Goal: Transaction & Acquisition: Purchase product/service

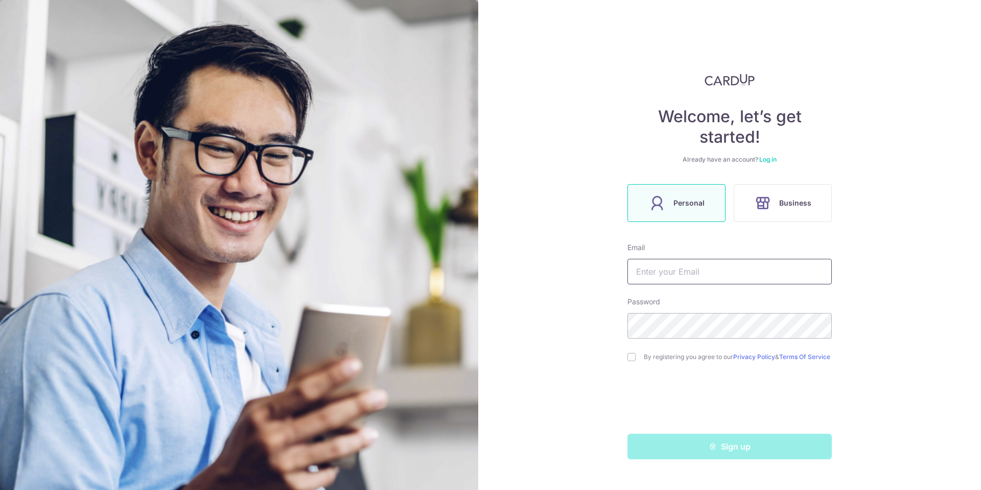
click at [685, 271] on input "text" at bounding box center [730, 272] width 204 height 26
type input "[PERSON_NAME][EMAIL_ADDRESS][DOMAIN_NAME]"
click at [634, 359] on input "checkbox" at bounding box center [632, 357] width 8 height 8
checkbox input "true"
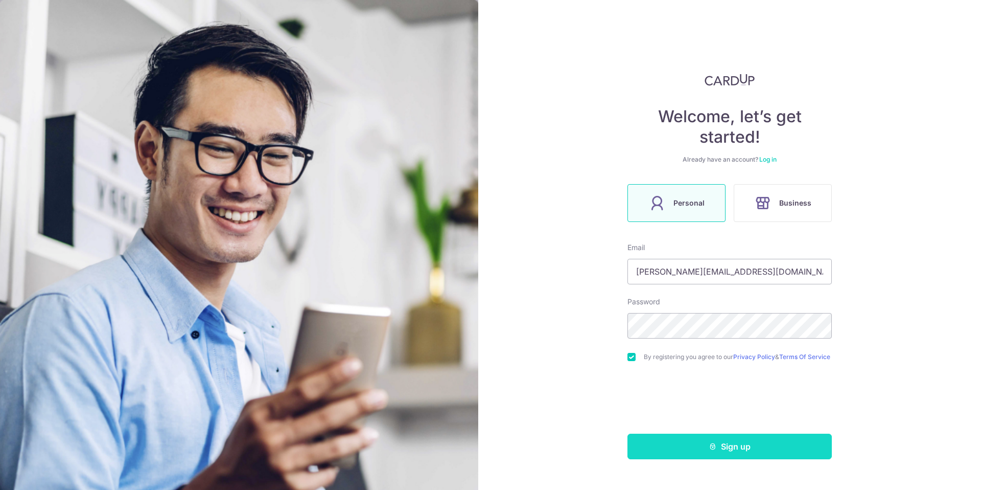
click at [734, 450] on button "Sign up" at bounding box center [730, 446] width 204 height 26
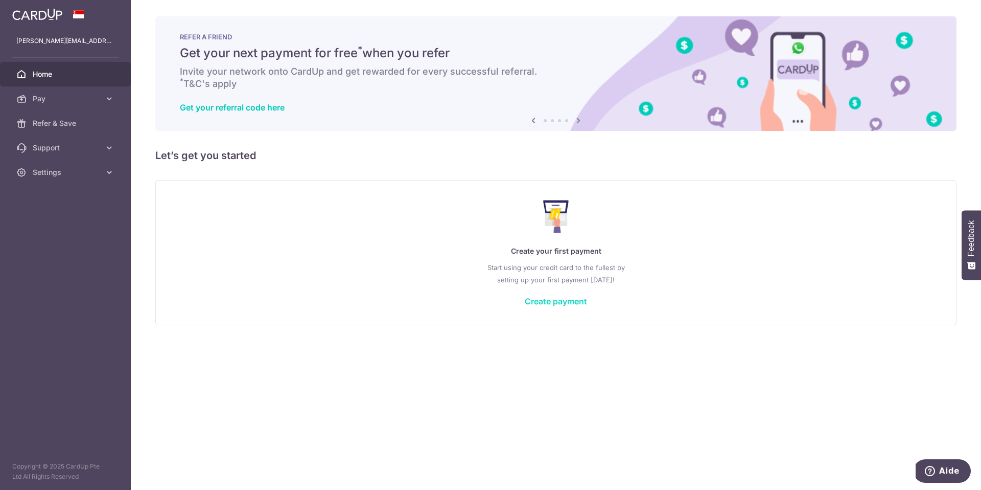
click at [548, 299] on link "Create payment" at bounding box center [556, 301] width 62 height 10
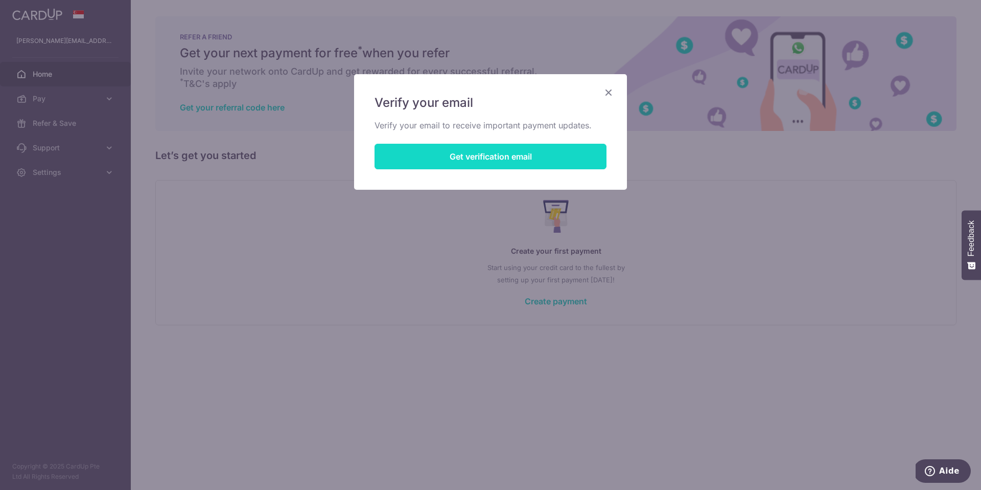
click at [479, 155] on button "Get verification email" at bounding box center [491, 157] width 232 height 26
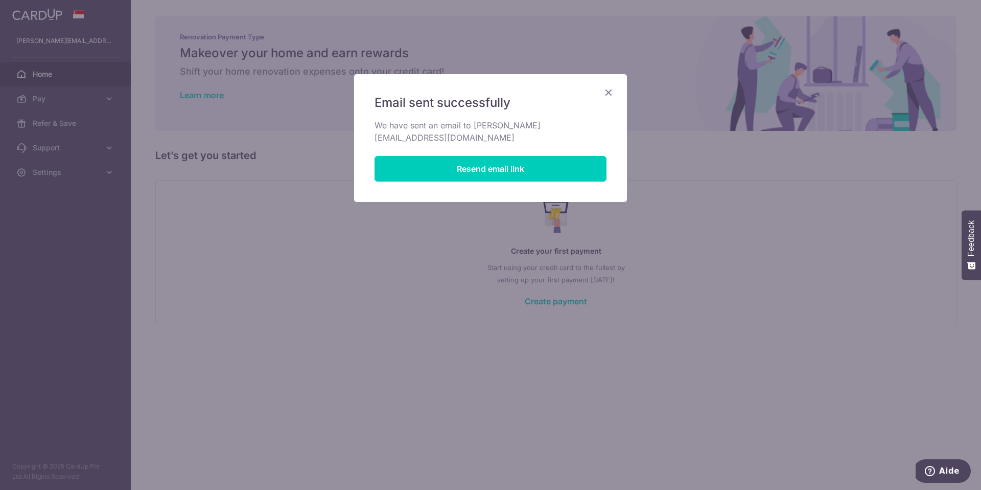
drag, startPoint x: 603, startPoint y: 89, endPoint x: 609, endPoint y: 87, distance: 7.1
click at [603, 89] on icon "Close" at bounding box center [609, 92] width 12 height 13
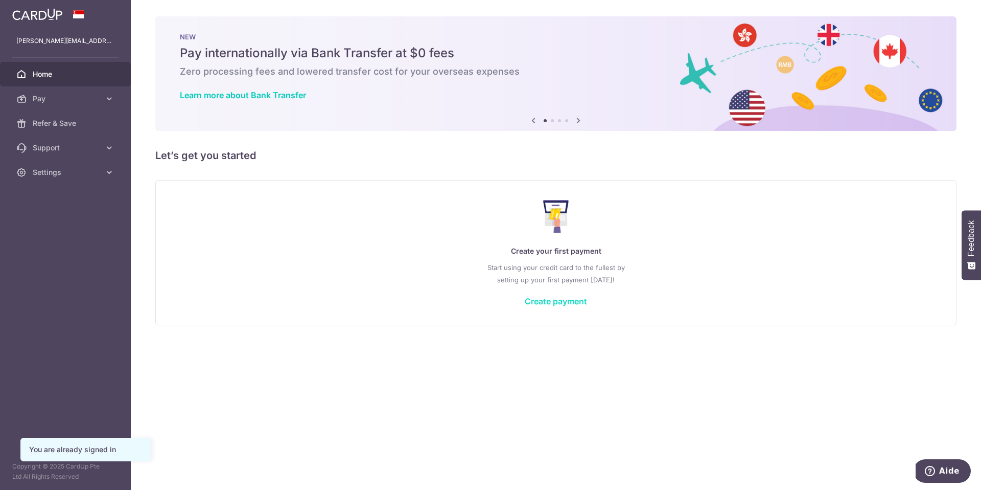
click at [565, 302] on link "Create payment" at bounding box center [556, 301] width 62 height 10
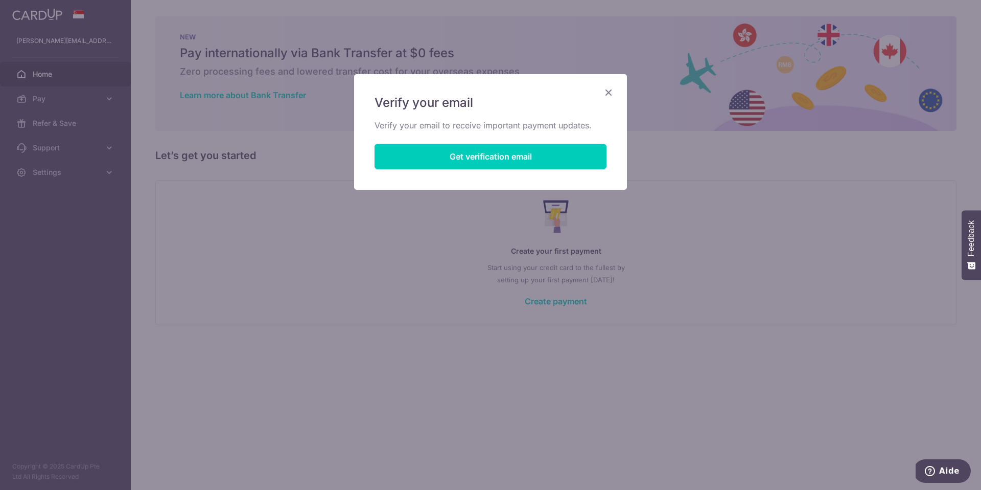
click at [610, 94] on icon "Close" at bounding box center [609, 92] width 12 height 13
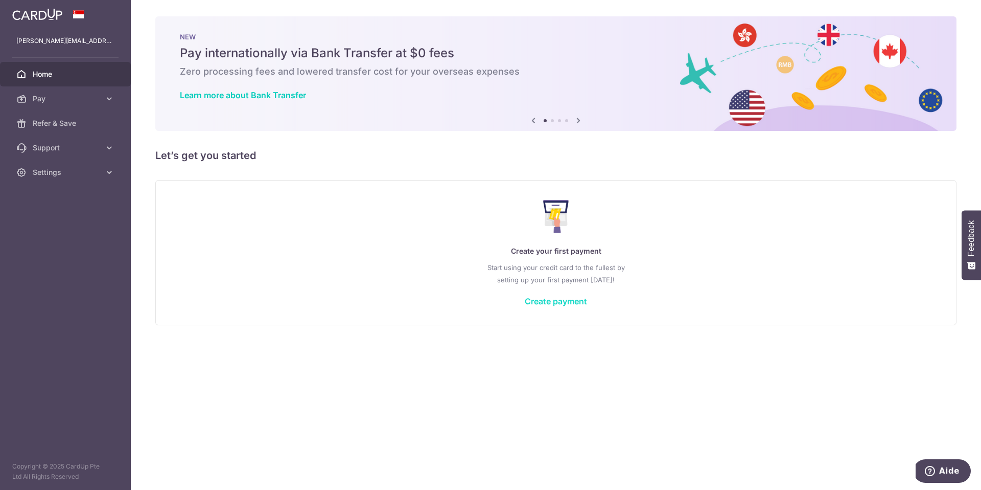
click at [556, 300] on link "Create payment" at bounding box center [556, 301] width 62 height 10
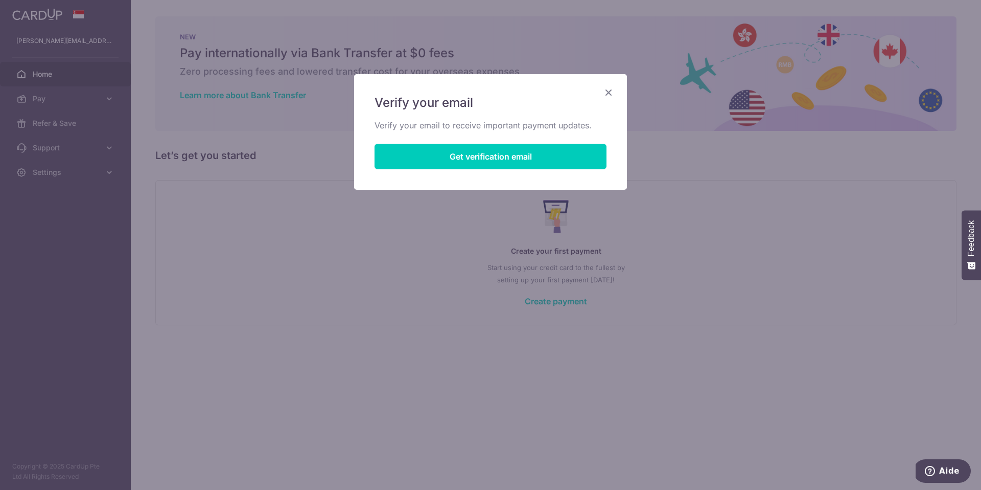
click at [614, 90] on icon "Close" at bounding box center [609, 92] width 12 height 13
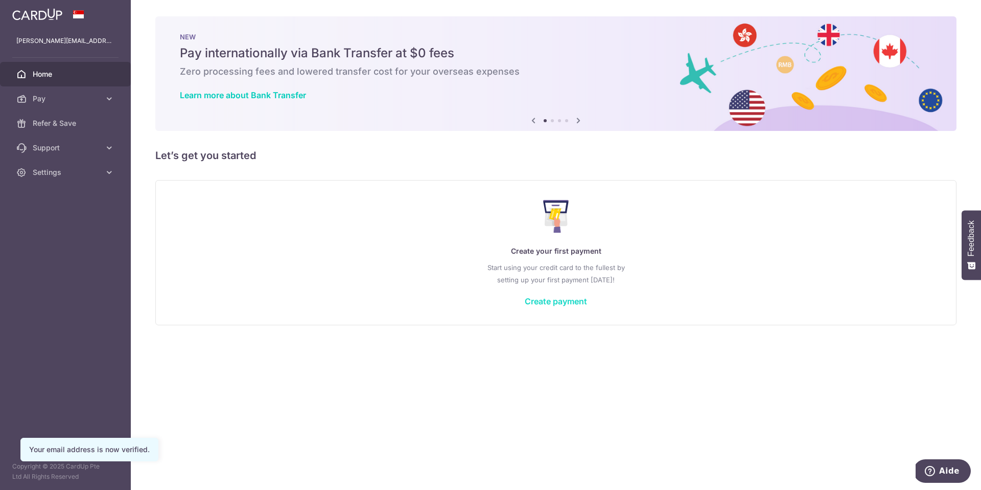
click at [564, 302] on link "Create payment" at bounding box center [556, 301] width 62 height 10
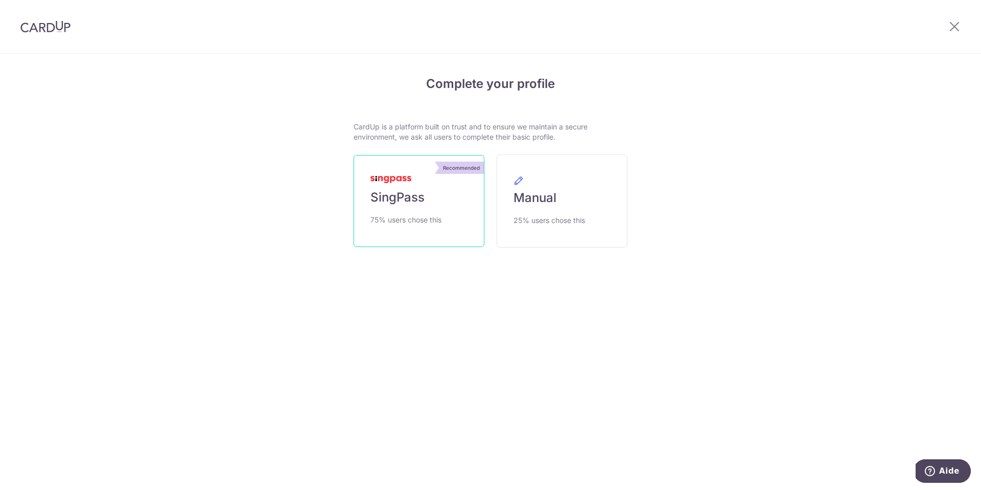
click at [409, 195] on span "SingPass" at bounding box center [398, 197] width 54 height 16
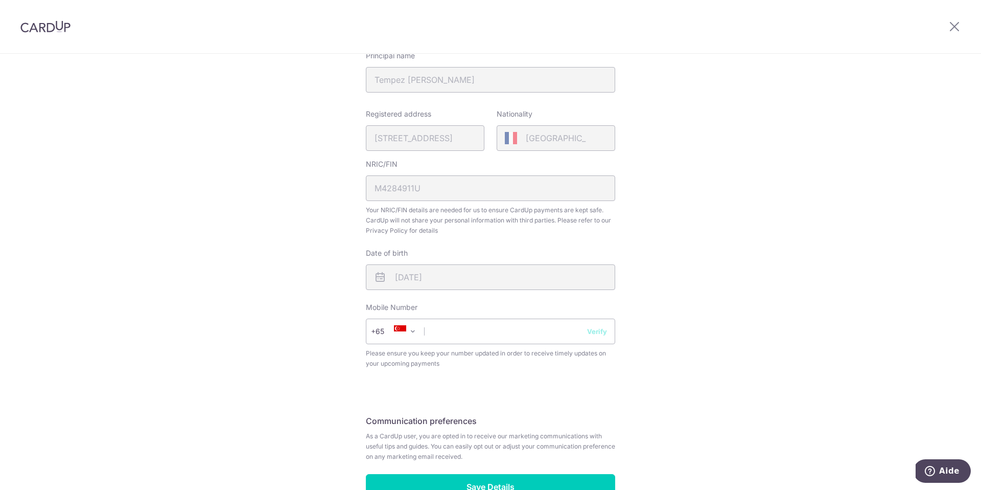
scroll to position [267, 0]
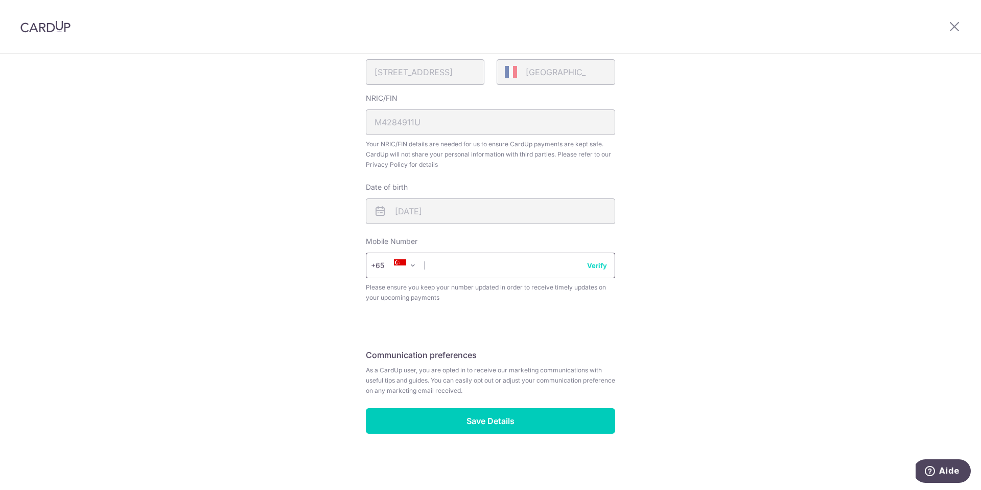
click at [499, 273] on input "text" at bounding box center [490, 266] width 249 height 26
type input "81558126"
select select "65"
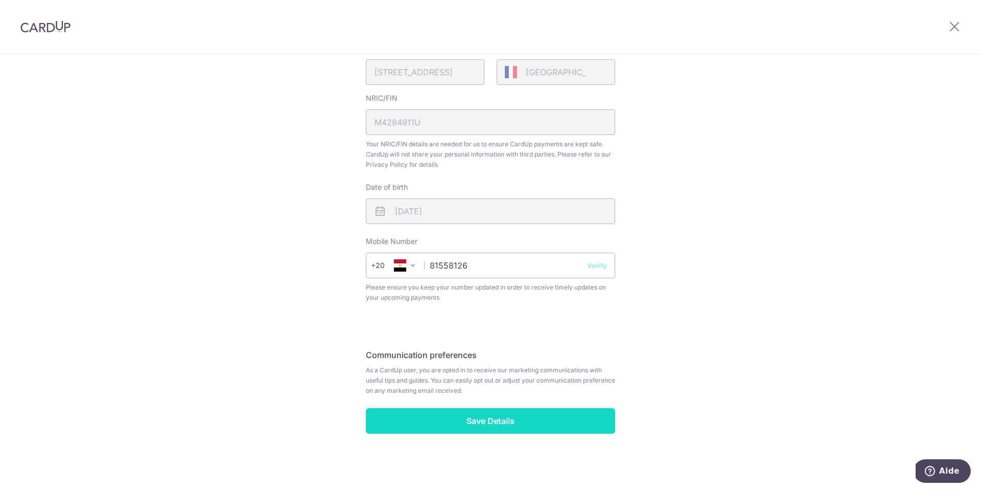
click at [493, 418] on input "Save Details" at bounding box center [490, 421] width 249 height 26
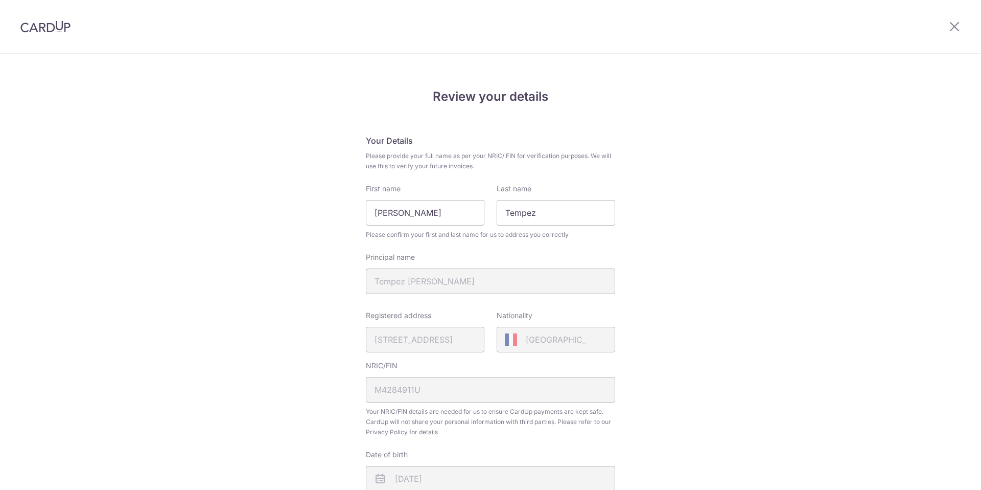
scroll to position [282, 0]
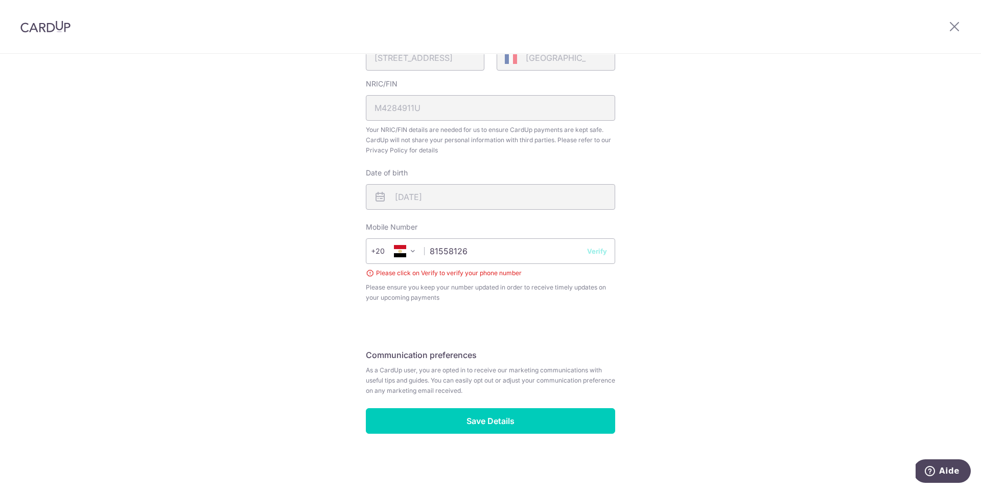
click at [403, 255] on icon at bounding box center [400, 251] width 12 height 12
click at [412, 253] on span at bounding box center [413, 251] width 12 height 12
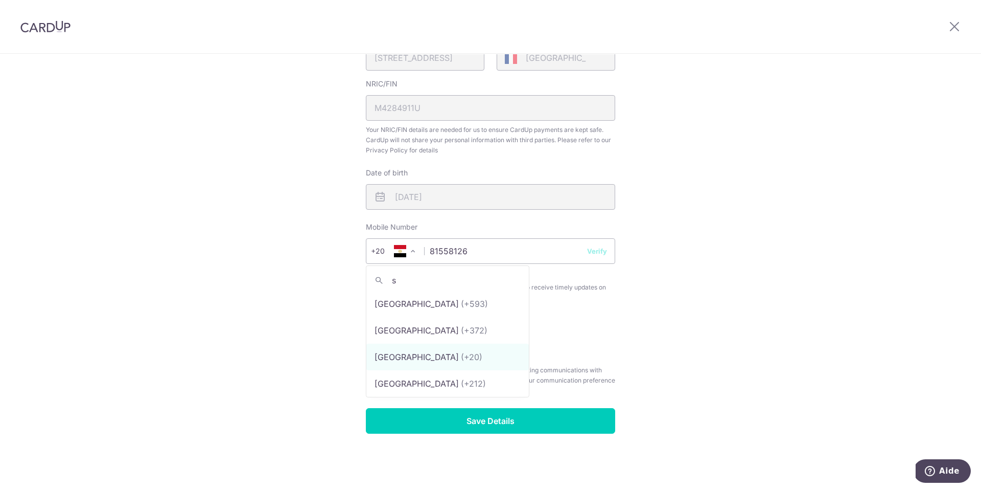
scroll to position [0, 0]
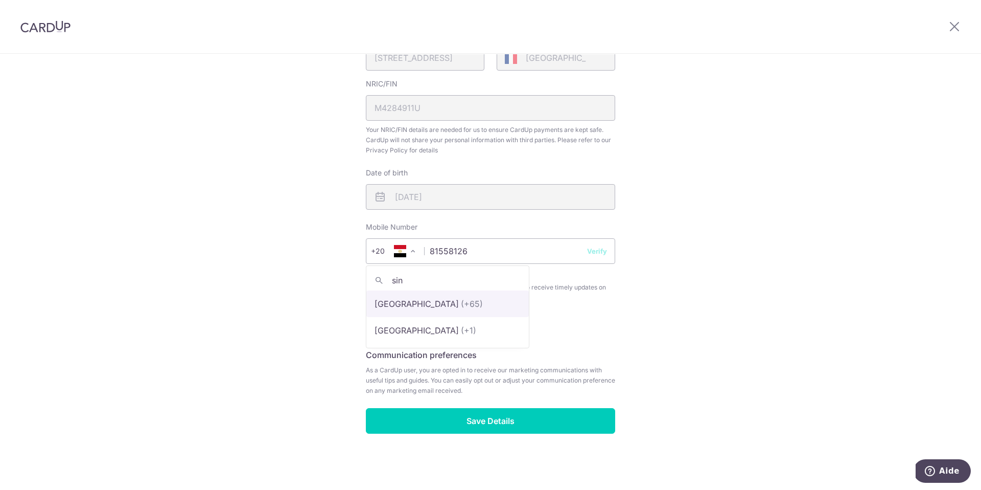
type input "sin"
select select "199"
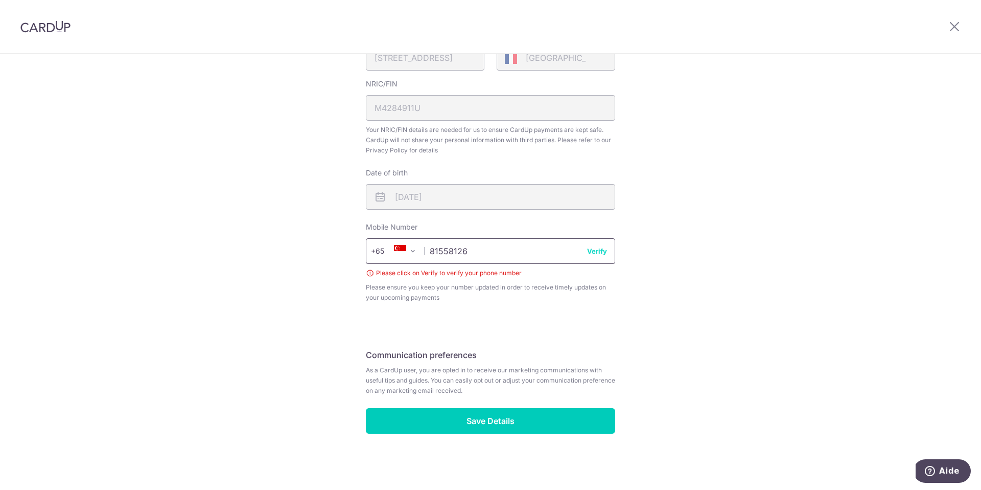
click at [523, 248] on input "81558126" at bounding box center [490, 251] width 249 height 26
click at [554, 242] on input "81558126" at bounding box center [490, 251] width 249 height 26
drag, startPoint x: 690, startPoint y: 279, endPoint x: 614, endPoint y: 264, distance: 77.1
click at [686, 278] on div "Review your details Your Details Please provide your full name as per your NRIC…" at bounding box center [490, 131] width 981 height 717
click at [599, 252] on button "Verify" at bounding box center [597, 251] width 20 height 10
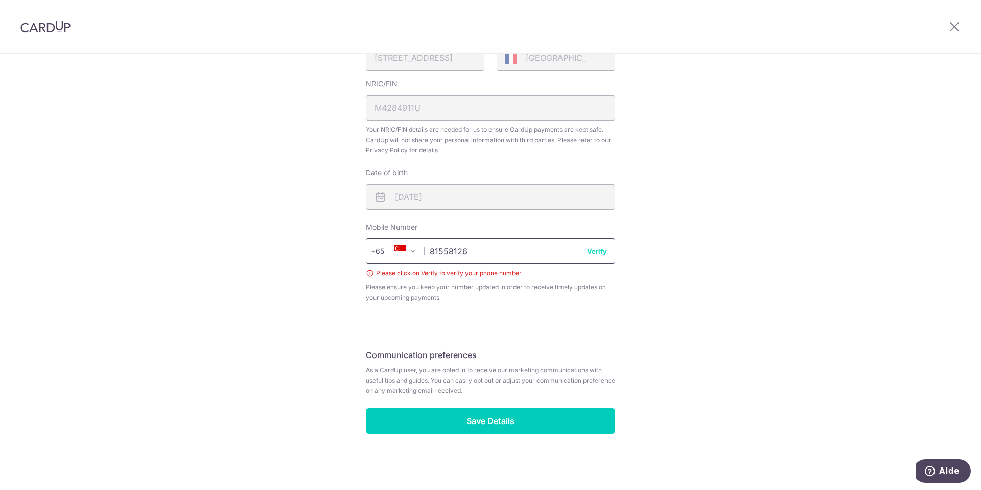
click at [531, 250] on input "81558126" at bounding box center [490, 251] width 249 height 26
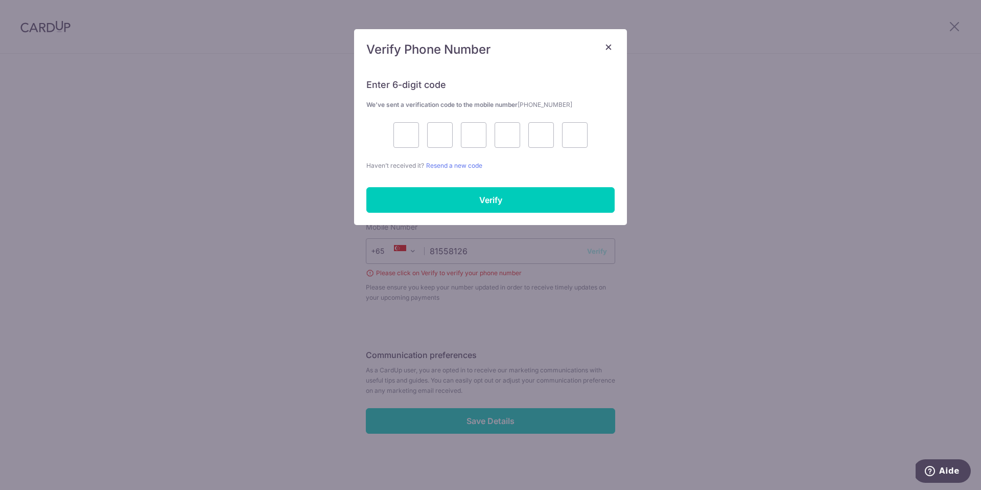
click at [592, 253] on div "× Verify Phone Number Enter 6-digit code We’ve sent a verification code to the …" at bounding box center [490, 245] width 981 height 490
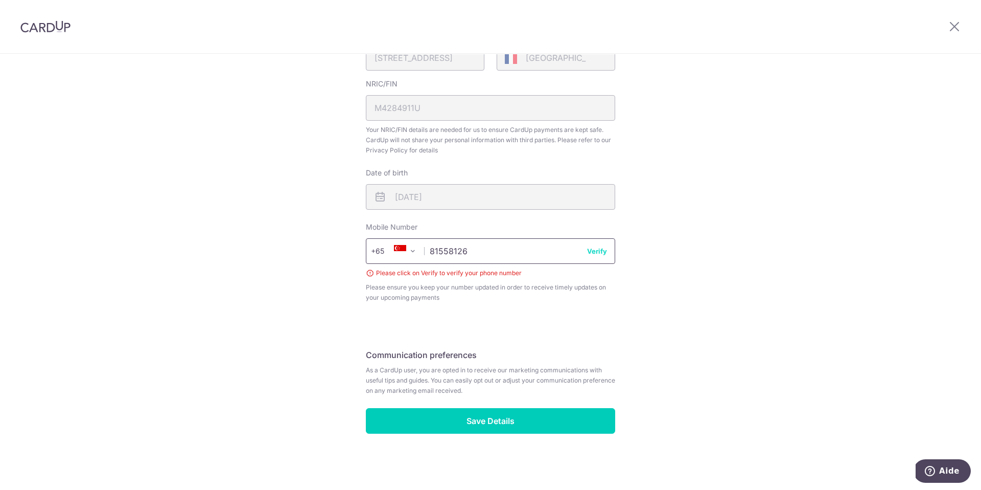
click at [553, 252] on input "81558126" at bounding box center [490, 251] width 249 height 26
click at [589, 252] on button "Verify" at bounding box center [597, 251] width 20 height 10
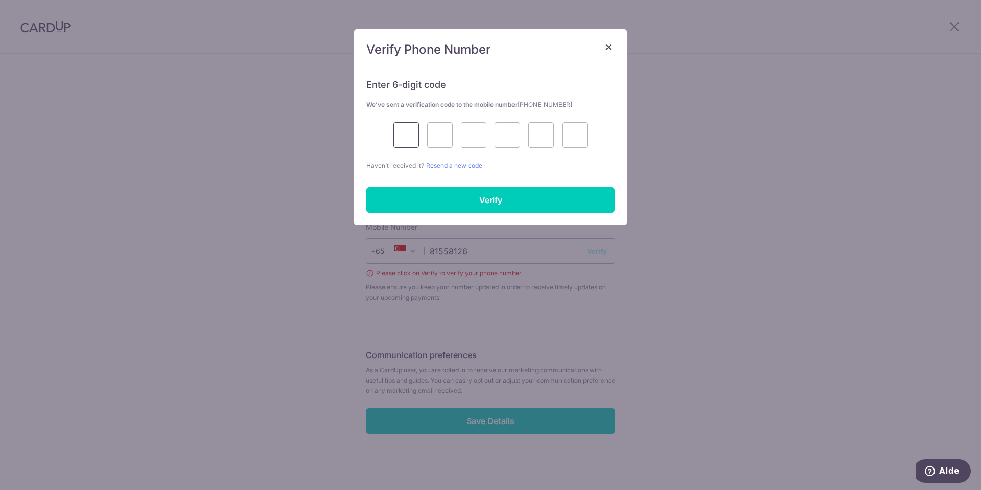
click at [394, 129] on input "text" at bounding box center [407, 135] width 26 height 26
type input "5"
type input "3"
type input "2"
type input "7"
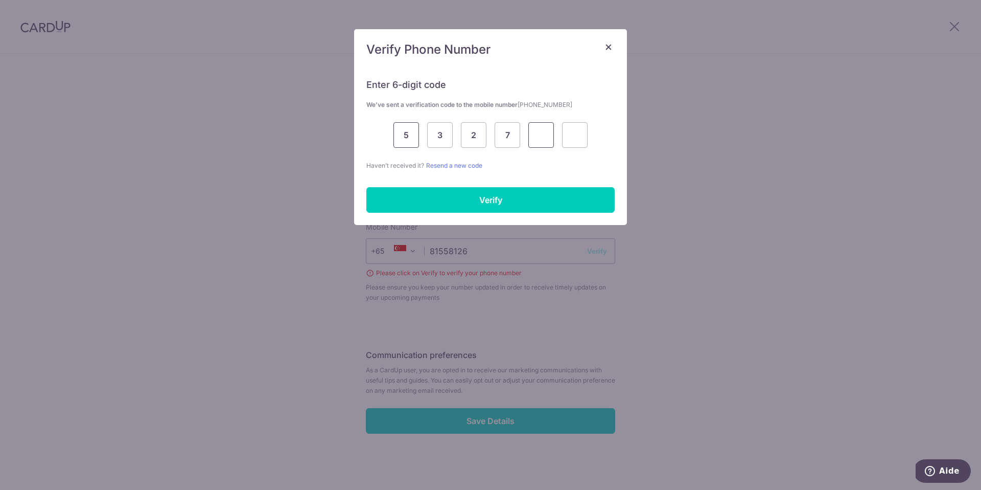
type input "1"
type input "4"
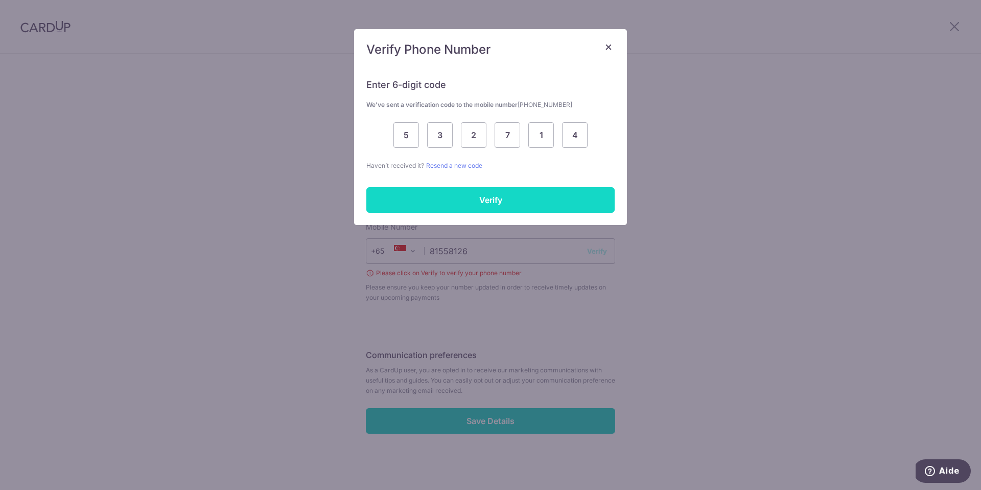
click at [467, 194] on input "Verify" at bounding box center [491, 200] width 248 height 26
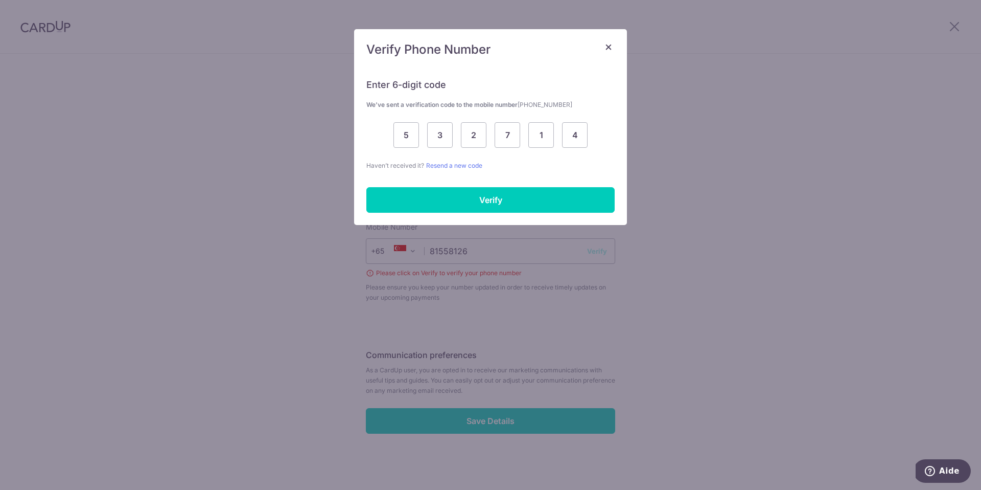
scroll to position [267, 0]
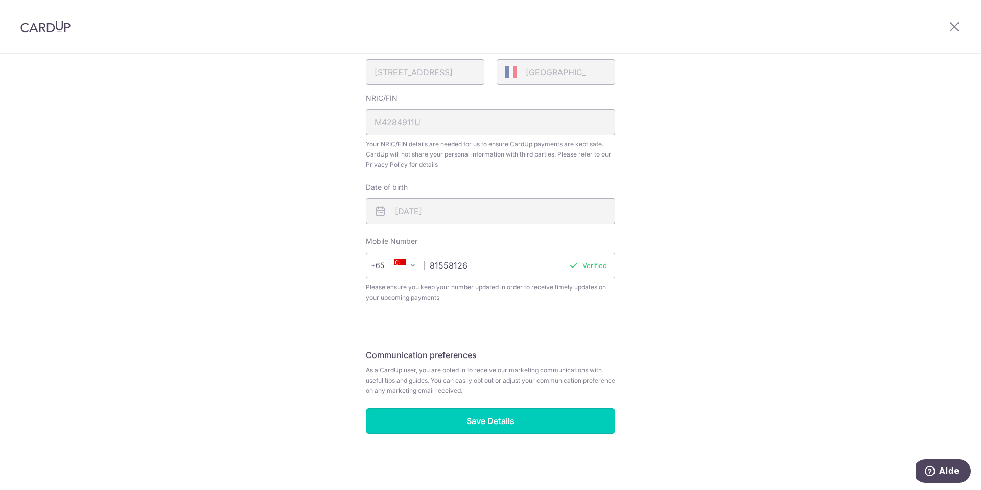
click at [475, 422] on input "Save Details" at bounding box center [490, 421] width 249 height 26
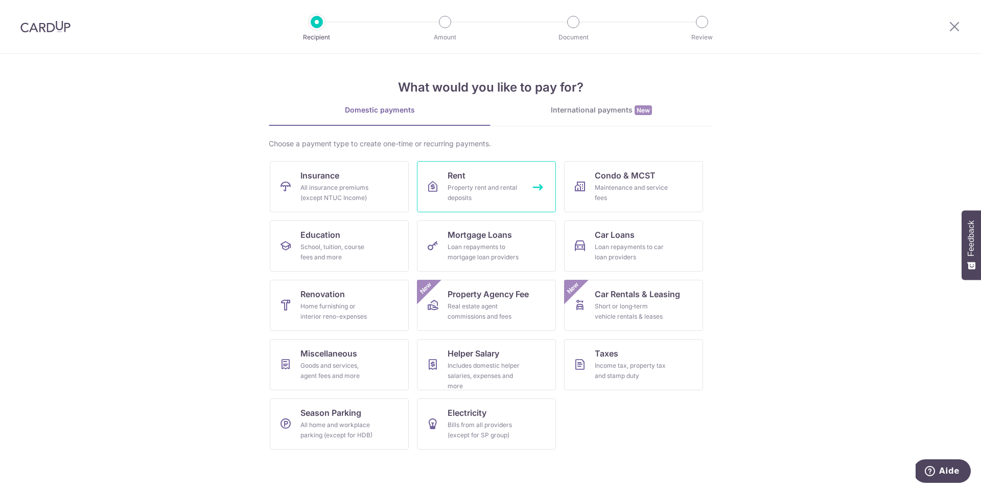
click at [490, 196] on div "Property rent and rental deposits" at bounding box center [485, 192] width 74 height 20
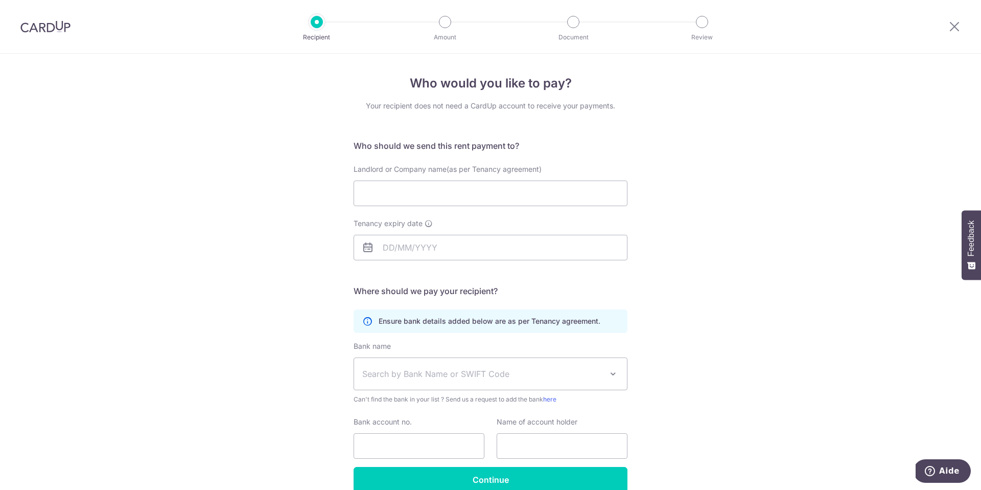
click at [447, 102] on div "Your recipient does not need a CardUp account to receive your payments." at bounding box center [491, 106] width 274 height 10
click at [466, 105] on div "Your recipient does not need a CardUp account to receive your payments." at bounding box center [491, 106] width 274 height 10
click at [402, 184] on input "Landlord or Company name(as per Tenancy agreement)" at bounding box center [491, 193] width 274 height 26
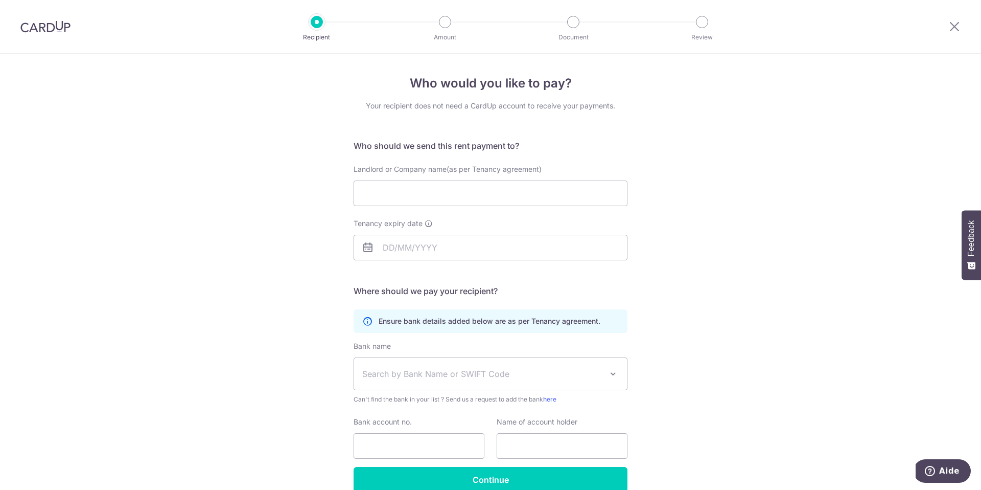
click at [325, 201] on div "Who would you like to pay? Your recipient does not need a CardUp account to rec…" at bounding box center [490, 297] width 981 height 487
click at [47, 29] on img at bounding box center [45, 26] width 50 height 12
